Goal: Task Accomplishment & Management: Complete application form

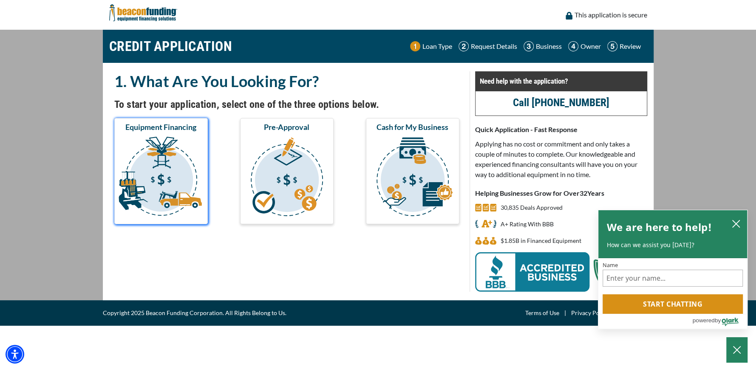
click at [185, 161] on img "submit" at bounding box center [161, 177] width 90 height 85
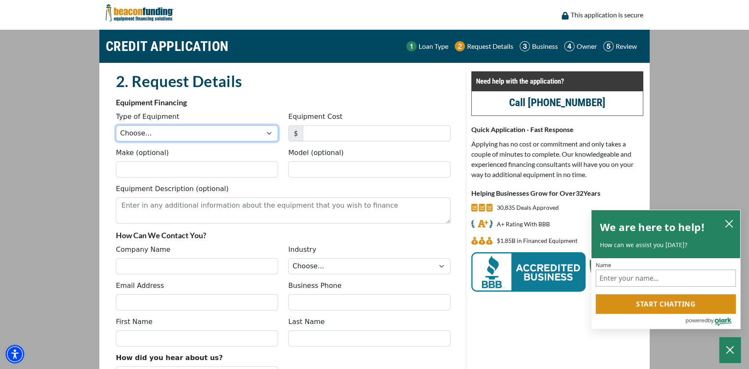
click at [269, 138] on select "Choose... Backhoe Boom/Bucket Truck Chipper Commercial Mower Crane DTG/DTF Prin…" at bounding box center [197, 133] width 162 height 16
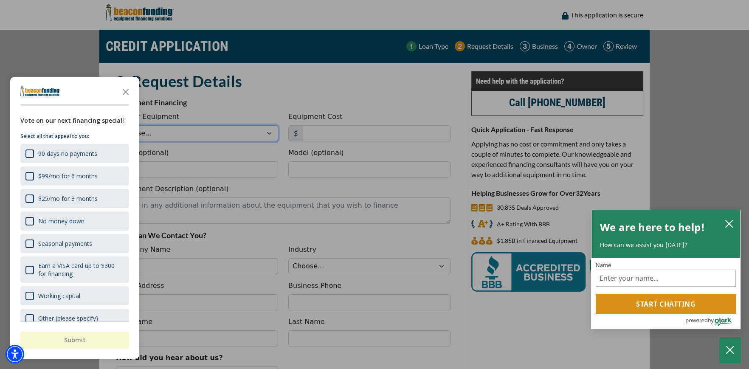
select select "5"
click at [118, 127] on select "Choose... Backhoe Boom/Bucket Truck Chipper Commercial Mower Crane DTG/DTF Prin…" at bounding box center [197, 133] width 162 height 16
click at [54, 219] on div "No money down" at bounding box center [61, 221] width 46 height 8
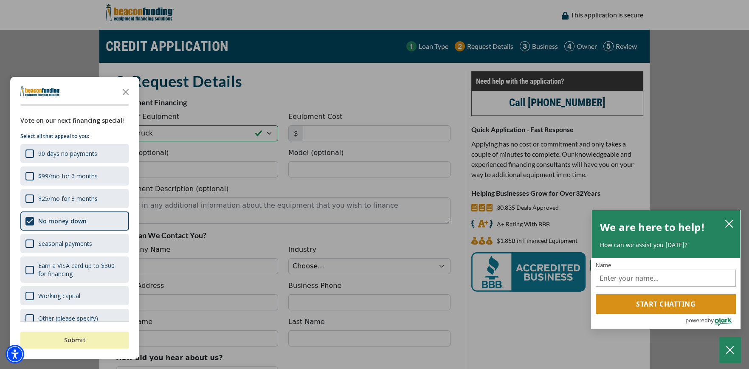
click at [57, 343] on button "Submit" at bounding box center [74, 340] width 109 height 17
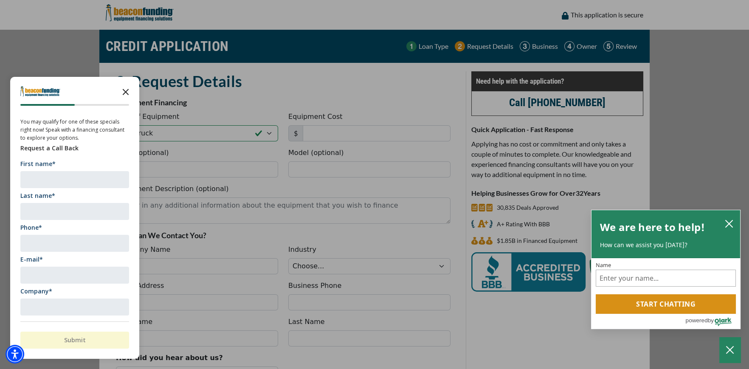
click at [124, 89] on icon "Close the survey" at bounding box center [125, 91] width 17 height 17
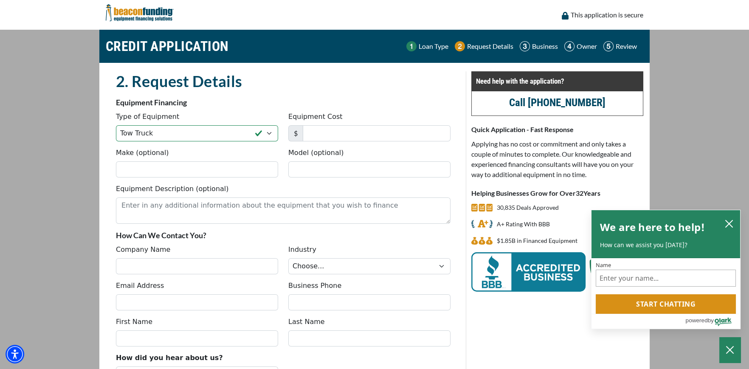
click at [87, 166] on main "CREDIT APPLICATION Loan Type Request Details Business Owner Review" at bounding box center [374, 232] width 749 height 405
